Goal: Task Accomplishment & Management: Manage account settings

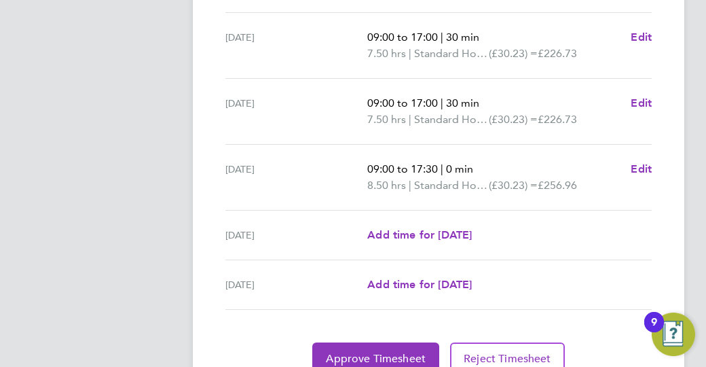
scroll to position [612, 0]
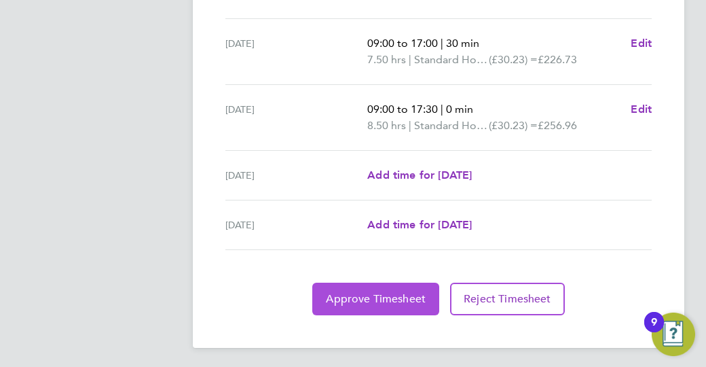
click at [353, 292] on span "Approve Timesheet" at bounding box center [376, 299] width 100 height 14
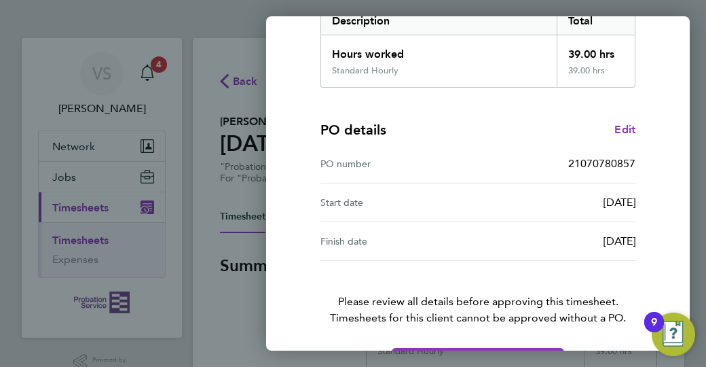
scroll to position [283, 0]
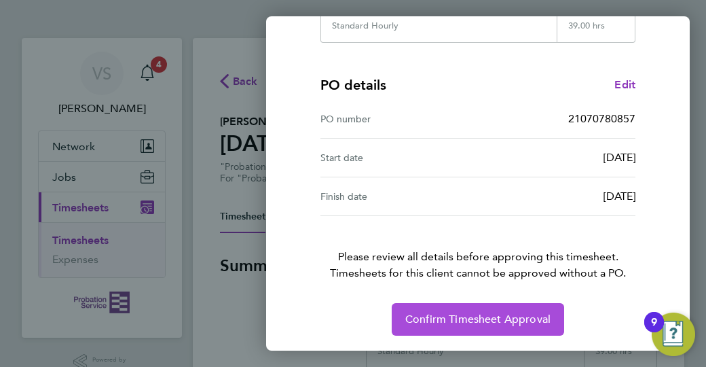
click at [450, 319] on span "Confirm Timesheet Approval" at bounding box center [477, 319] width 145 height 14
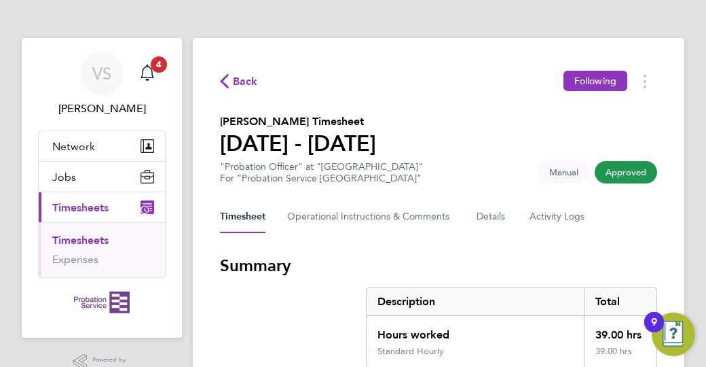
click at [84, 242] on link "Timesheets" at bounding box center [80, 240] width 56 height 13
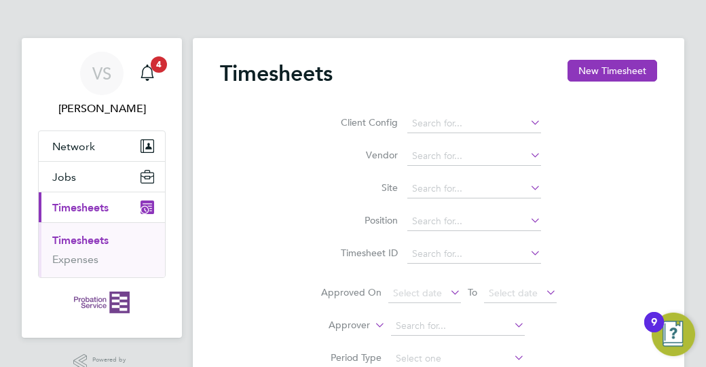
click at [102, 206] on span "Timesheets" at bounding box center [80, 207] width 56 height 13
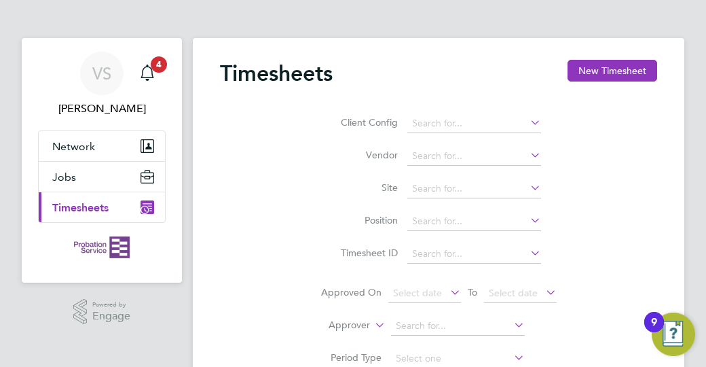
click at [103, 201] on span "Timesheets" at bounding box center [80, 207] width 56 height 13
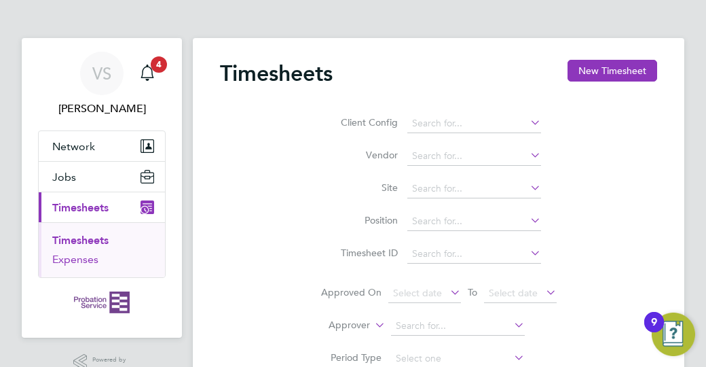
click at [80, 253] on link "Expenses" at bounding box center [75, 259] width 46 height 13
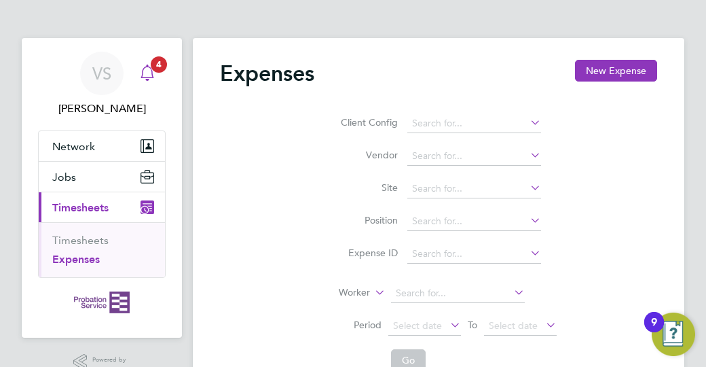
click at [160, 62] on span "4" at bounding box center [159, 64] width 16 height 16
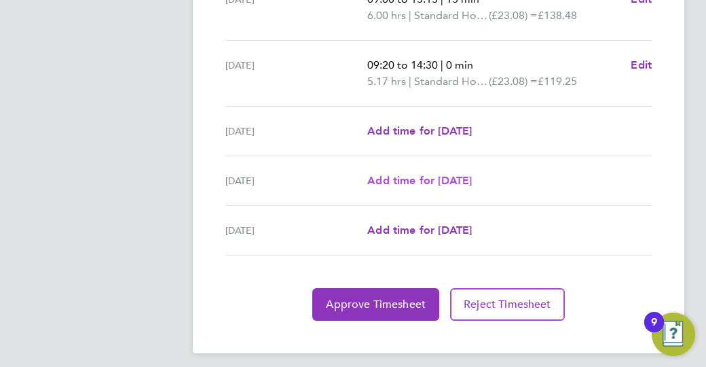
scroll to position [596, 0]
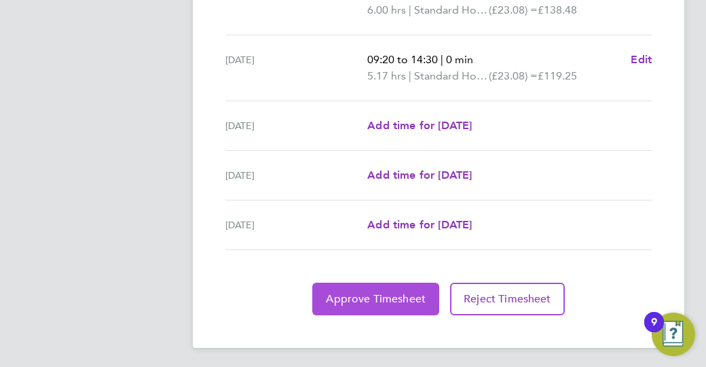
click at [367, 294] on span "Approve Timesheet" at bounding box center [376, 299] width 100 height 14
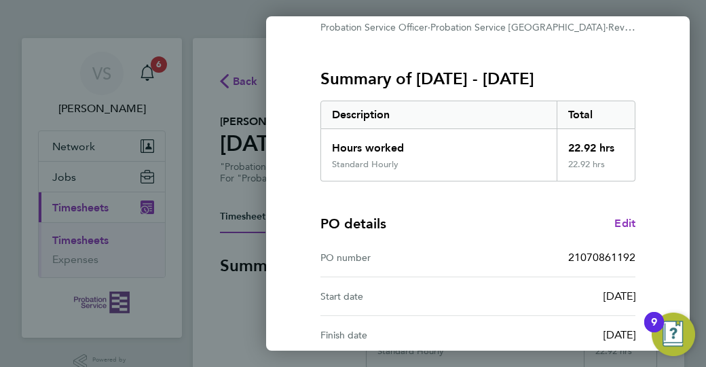
scroll to position [283, 0]
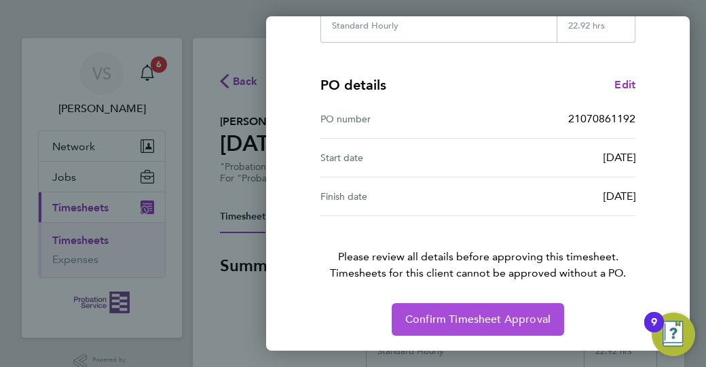
click at [472, 308] on button "Confirm Timesheet Approval" at bounding box center [478, 319] width 173 height 33
